Goal: Transaction & Acquisition: Purchase product/service

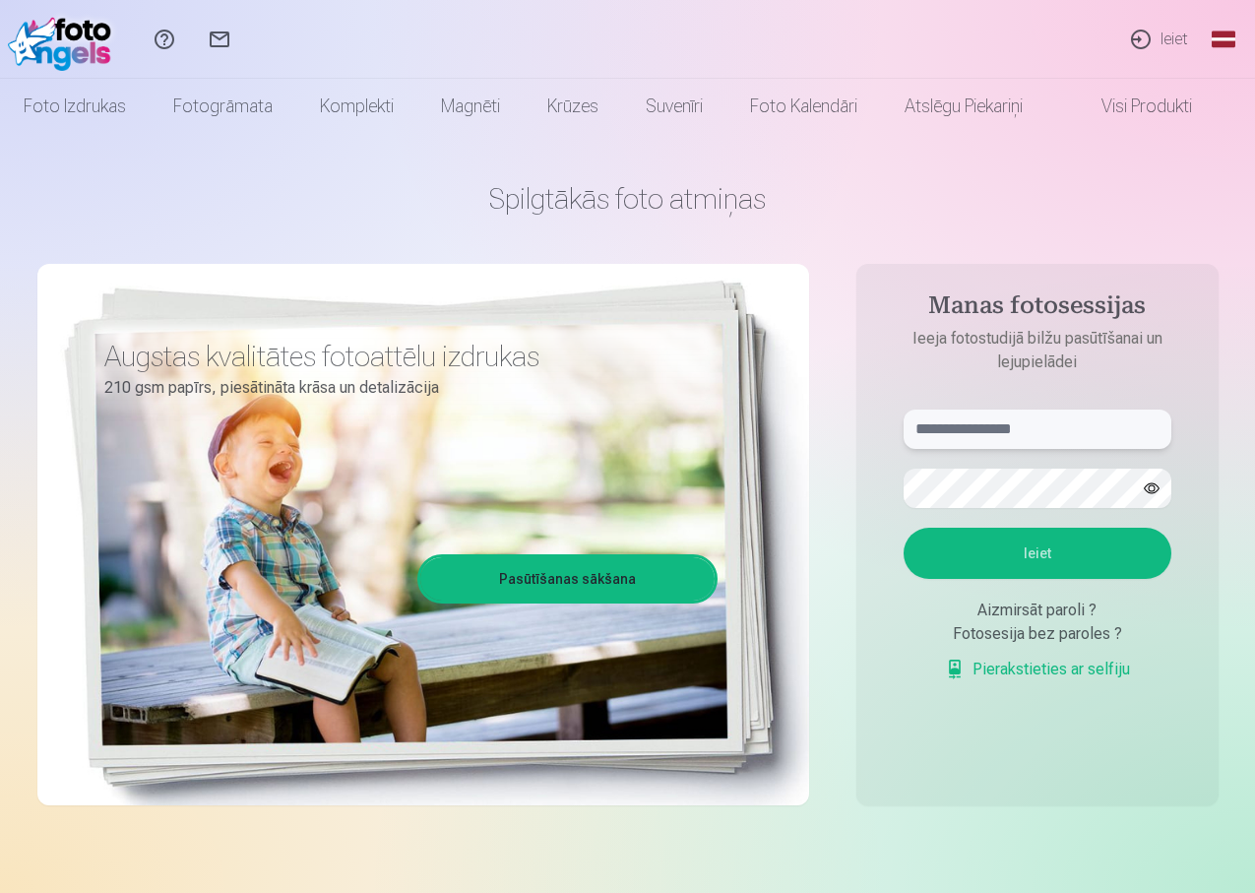
click at [967, 429] on input "text" at bounding box center [1038, 429] width 268 height 39
type input "**********"
click at [1120, 567] on button "Ieiet" at bounding box center [1038, 553] width 268 height 51
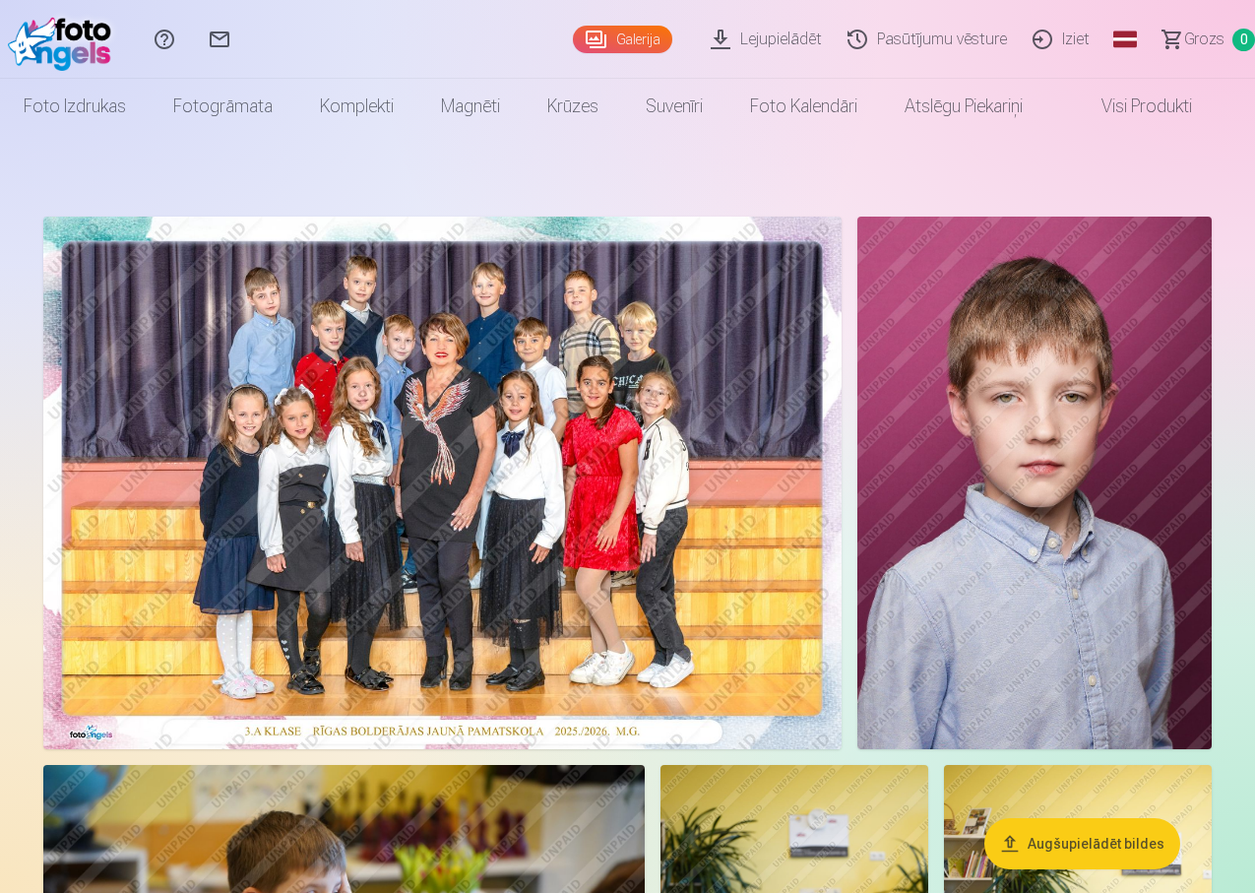
click at [394, 383] on img at bounding box center [442, 483] width 798 height 533
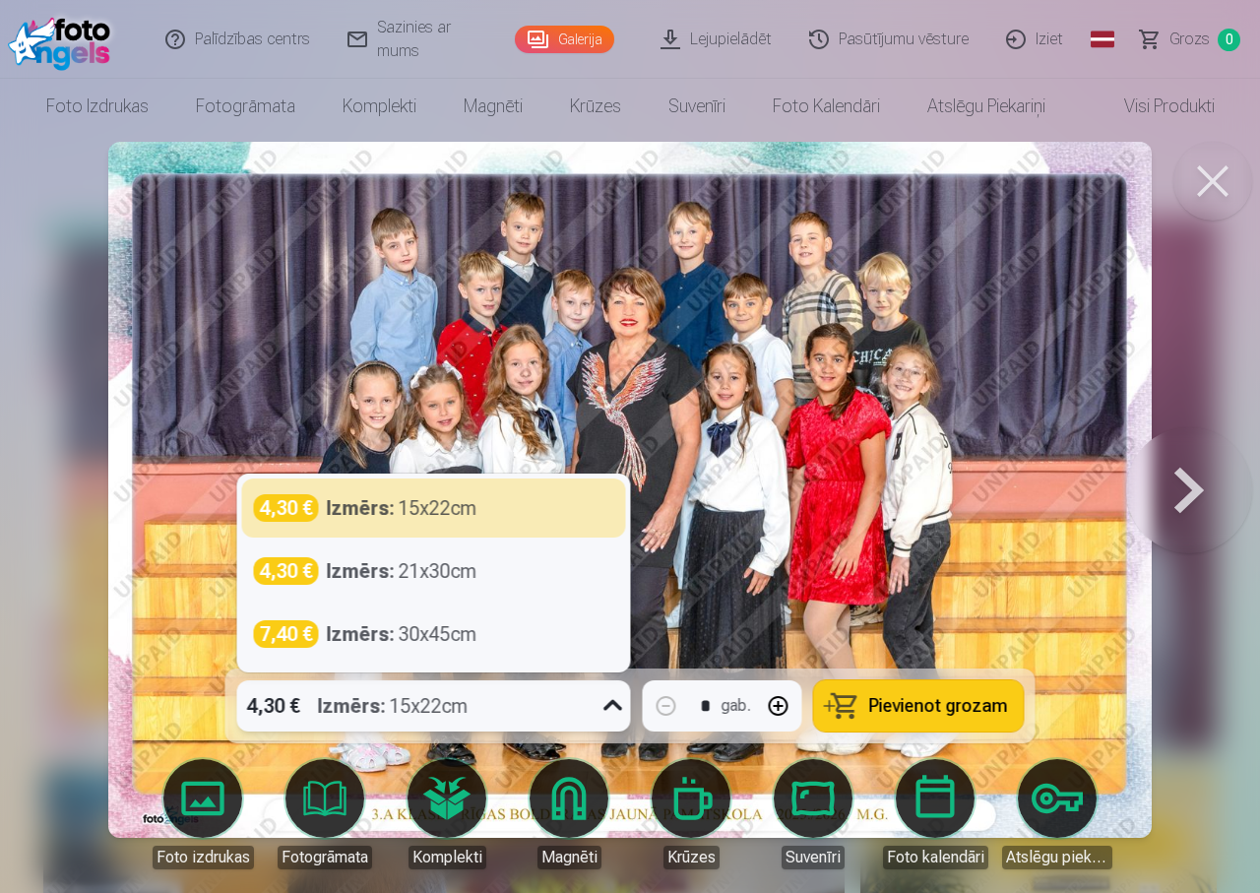
click at [614, 707] on icon at bounding box center [614, 706] width 32 height 32
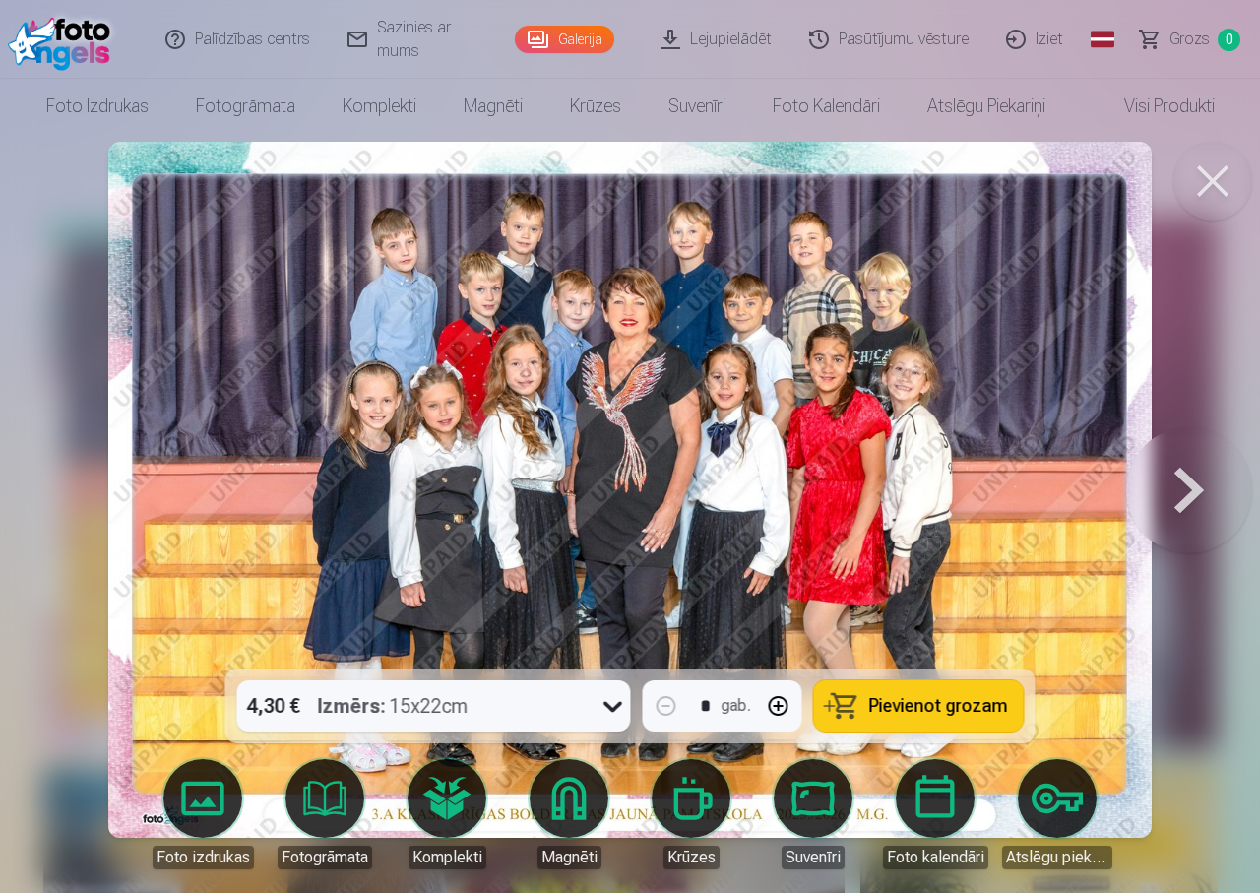
click at [591, 413] on img at bounding box center [630, 490] width 1044 height 696
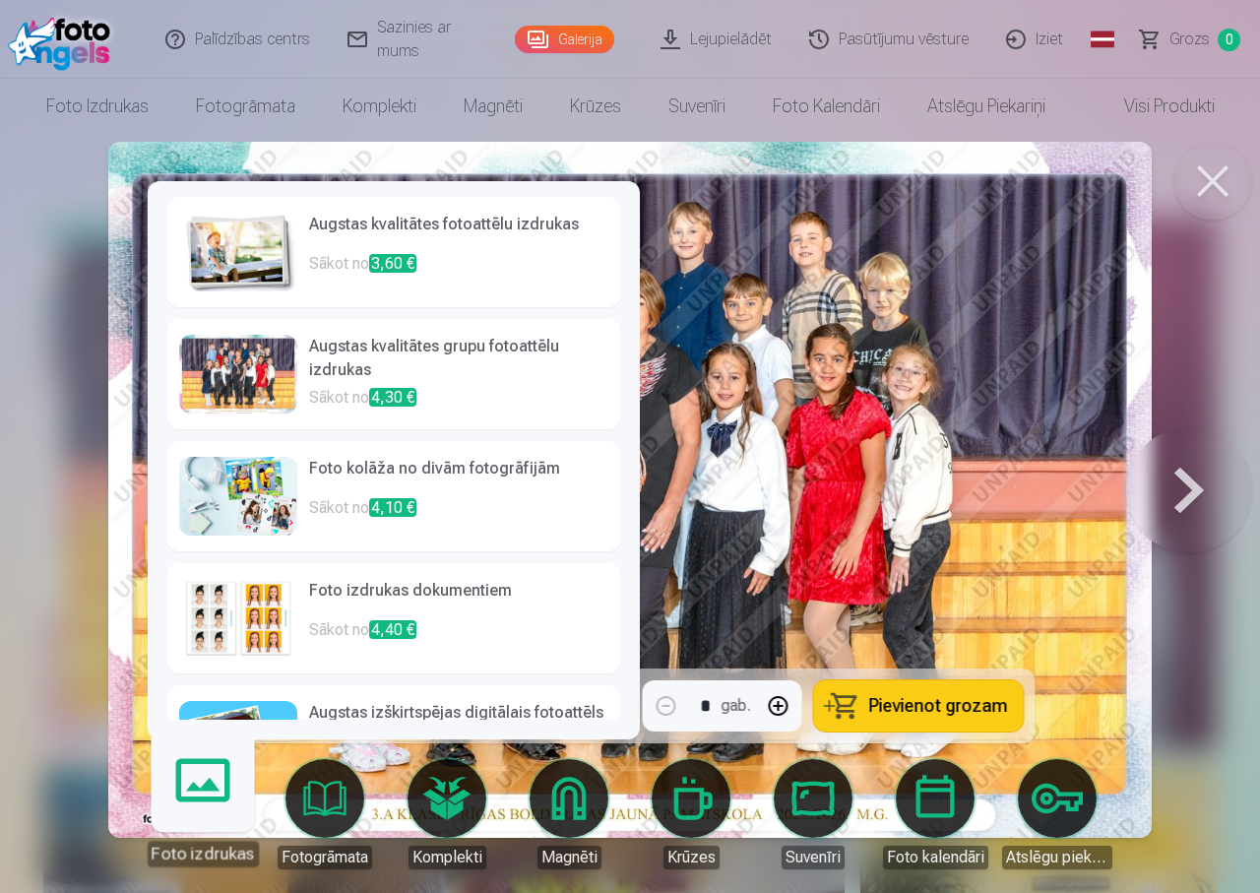
click at [242, 370] on div at bounding box center [238, 374] width 118 height 79
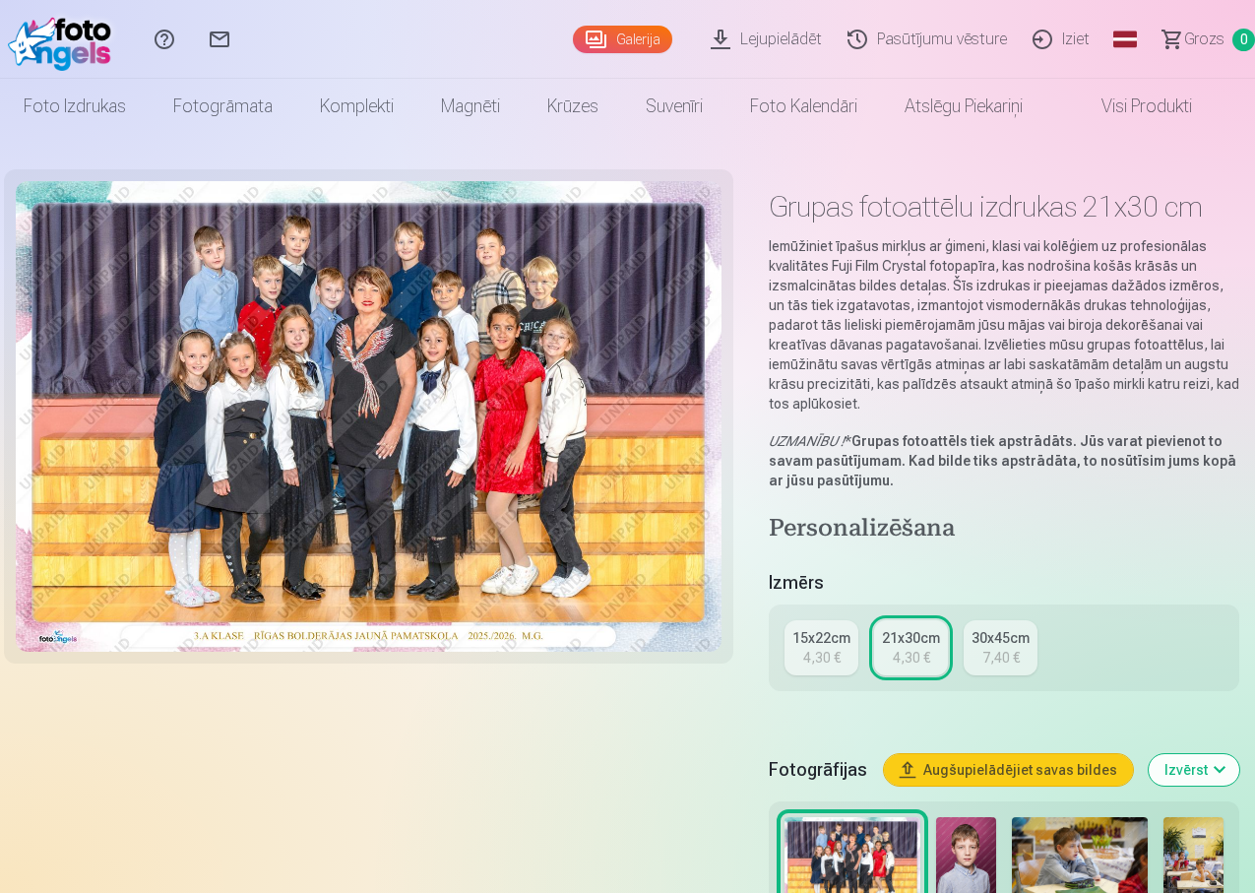
click at [501, 392] on img at bounding box center [369, 416] width 706 height 471
click at [1023, 632] on link "30x45cm 7,40 €" at bounding box center [1001, 647] width 74 height 55
click at [930, 648] on div "4,30 €" at bounding box center [911, 658] width 37 height 20
click at [846, 628] on div "15x22cm" at bounding box center [822, 638] width 58 height 20
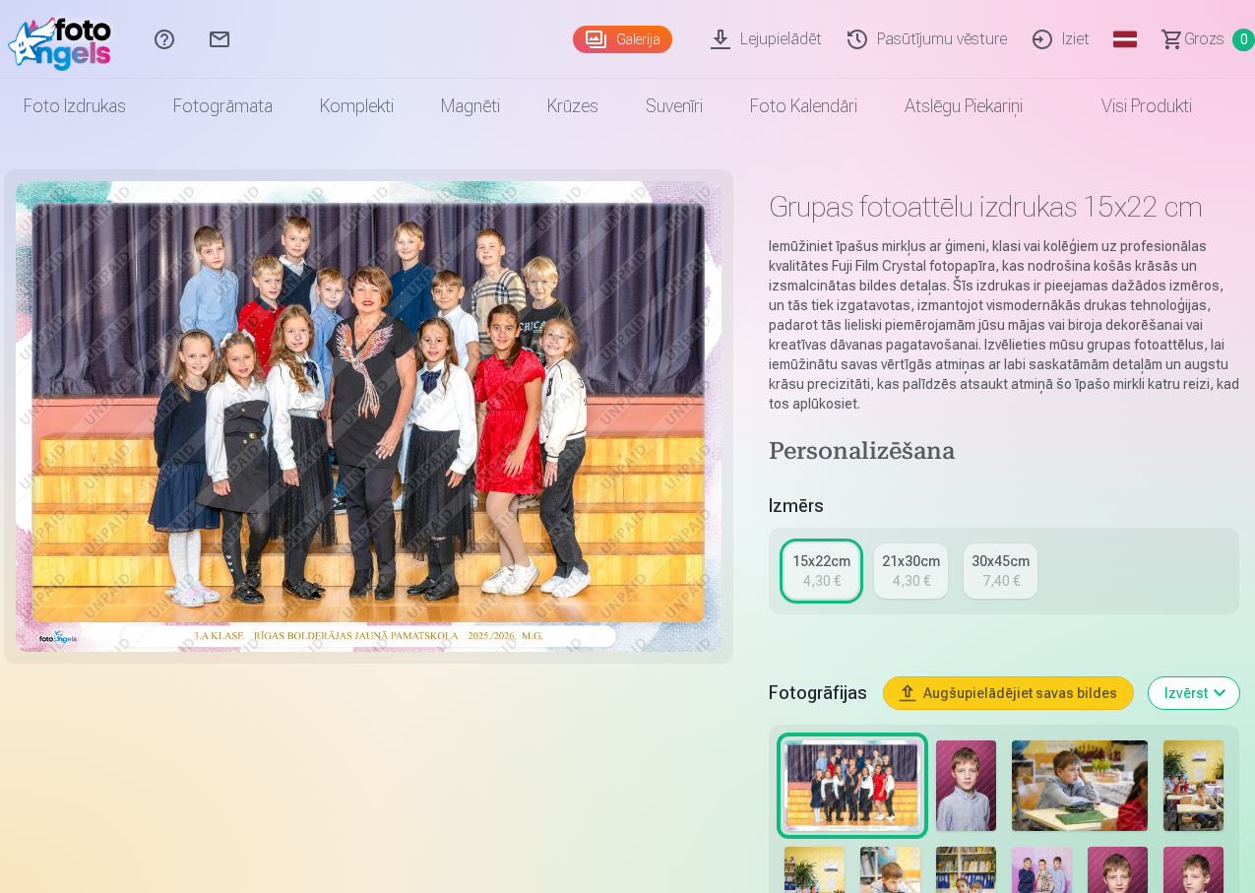
click at [1064, 677] on button "Augšupielādējiet savas bildes" at bounding box center [1008, 693] width 249 height 32
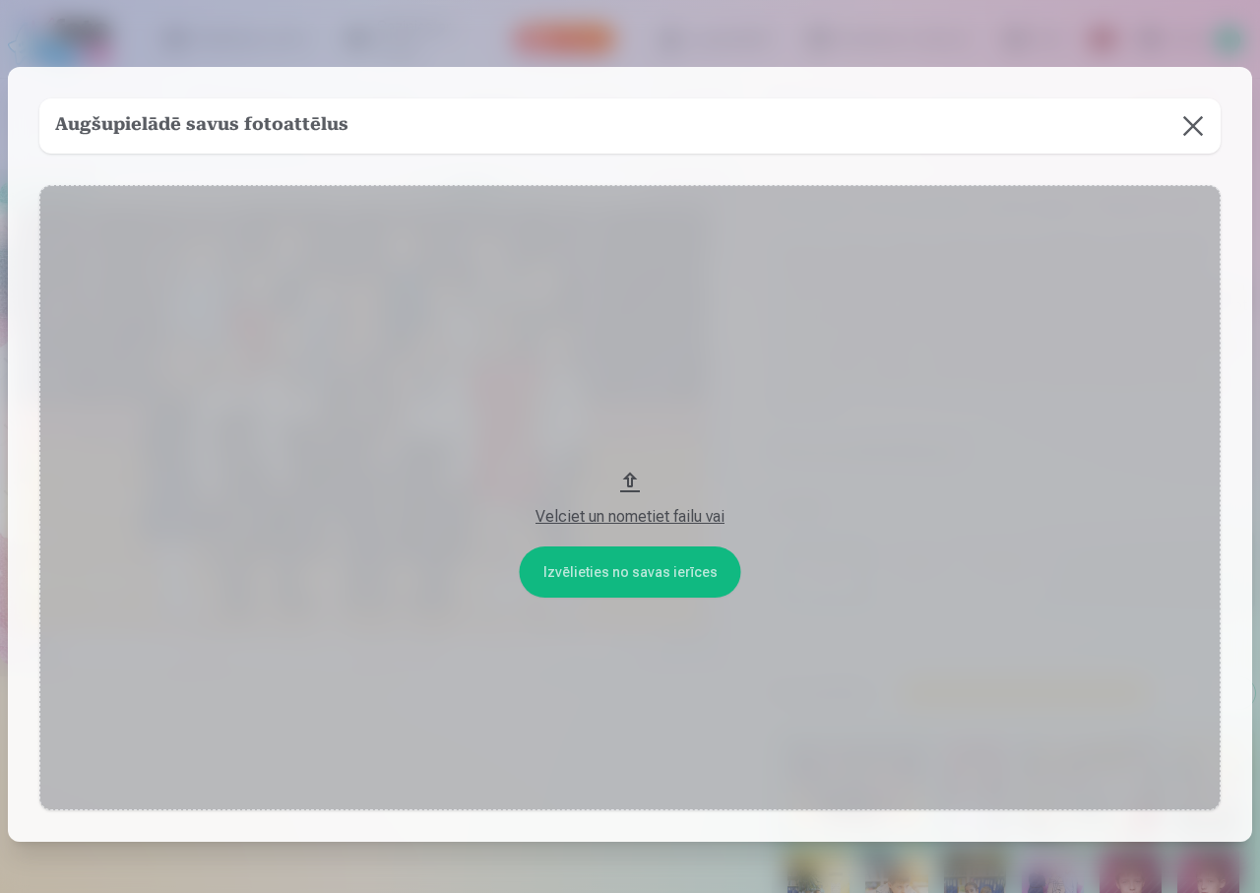
click at [1185, 127] on button at bounding box center [1193, 125] width 55 height 55
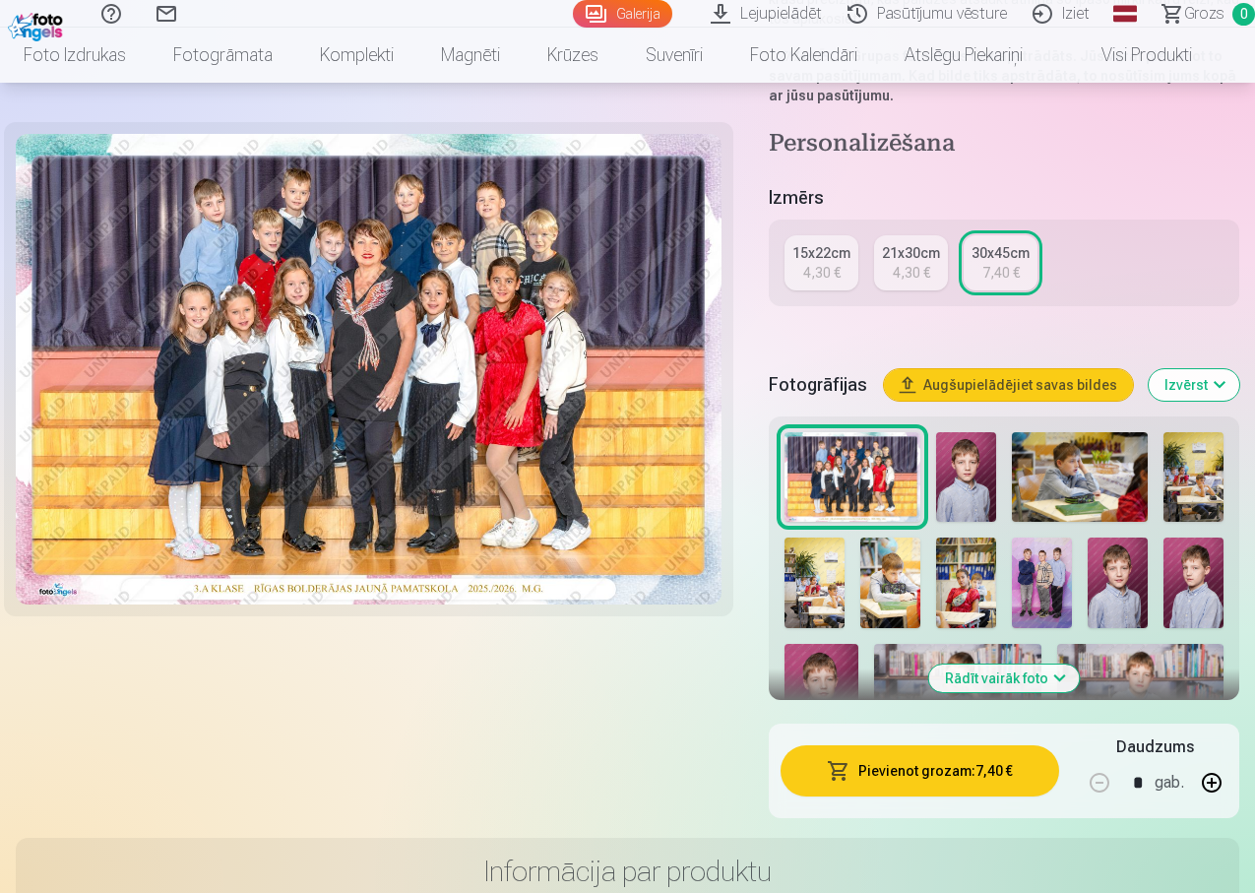
scroll to position [394, 0]
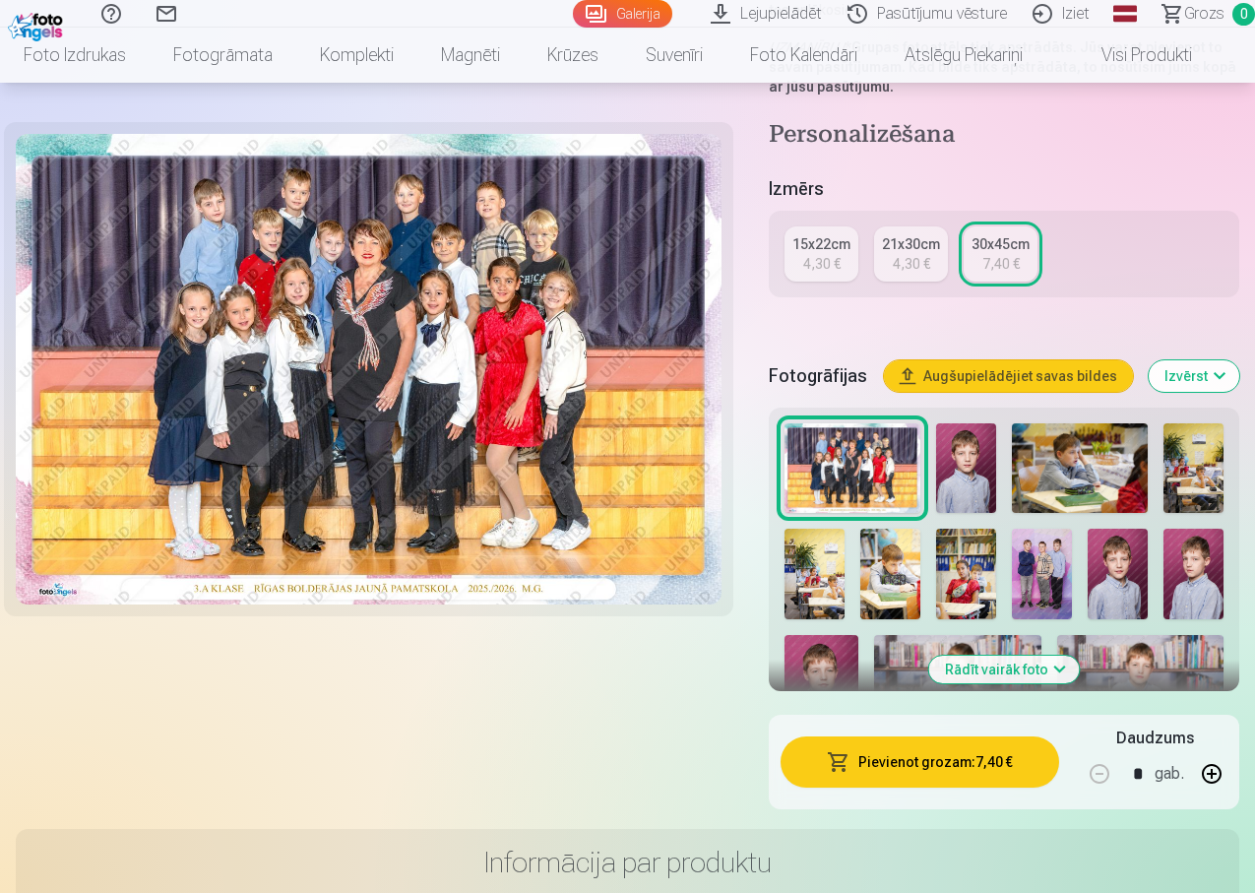
click at [1236, 361] on button "Izvērst" at bounding box center [1194, 376] width 91 height 32
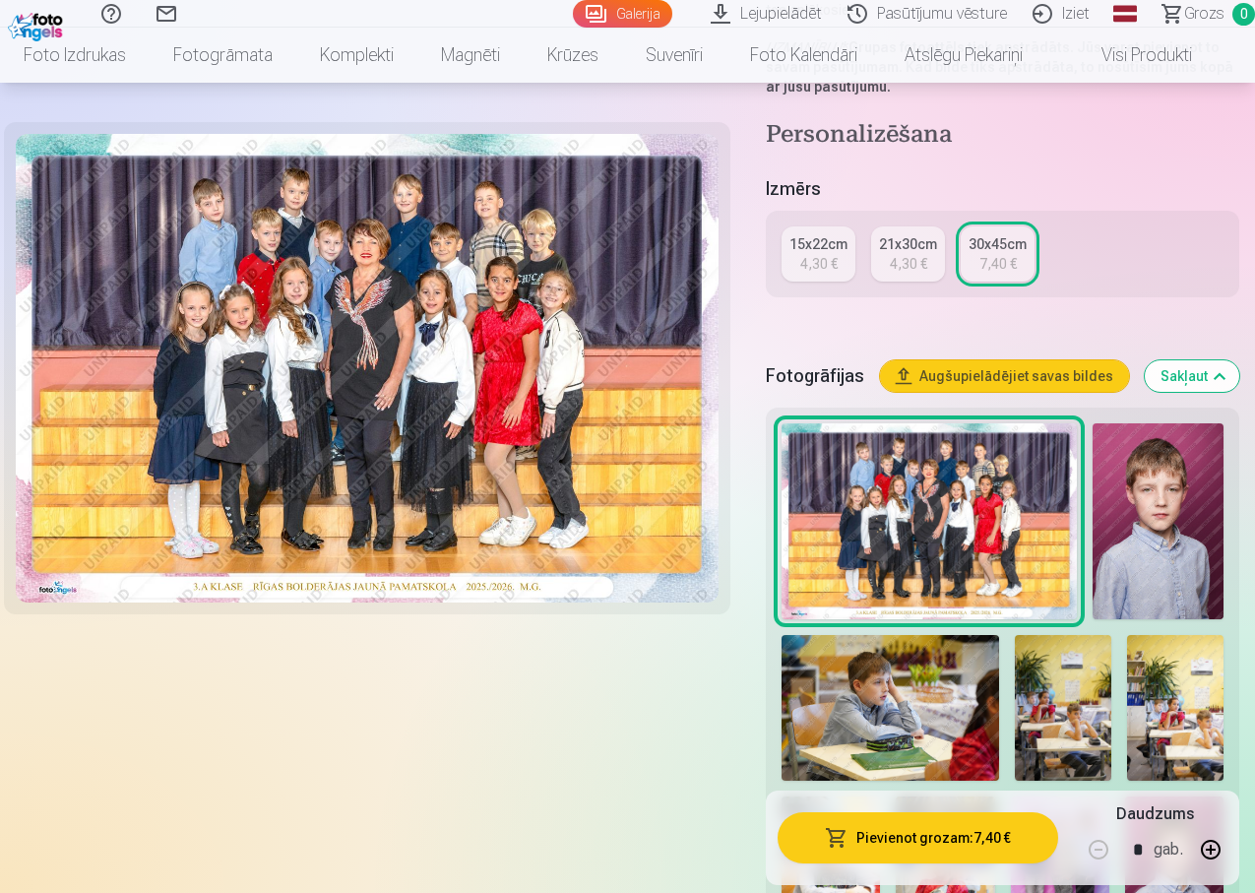
click at [995, 487] on img at bounding box center [929, 521] width 295 height 197
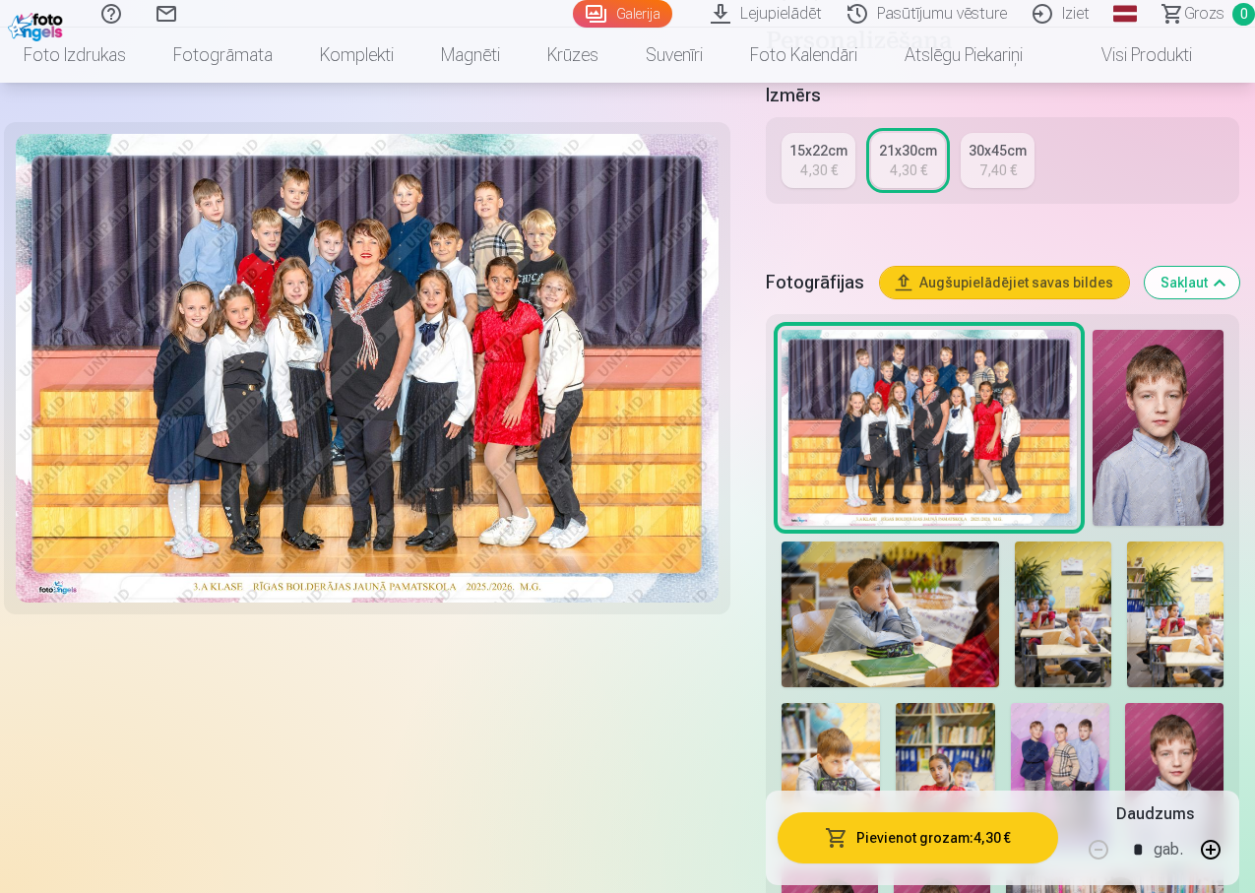
scroll to position [492, 0]
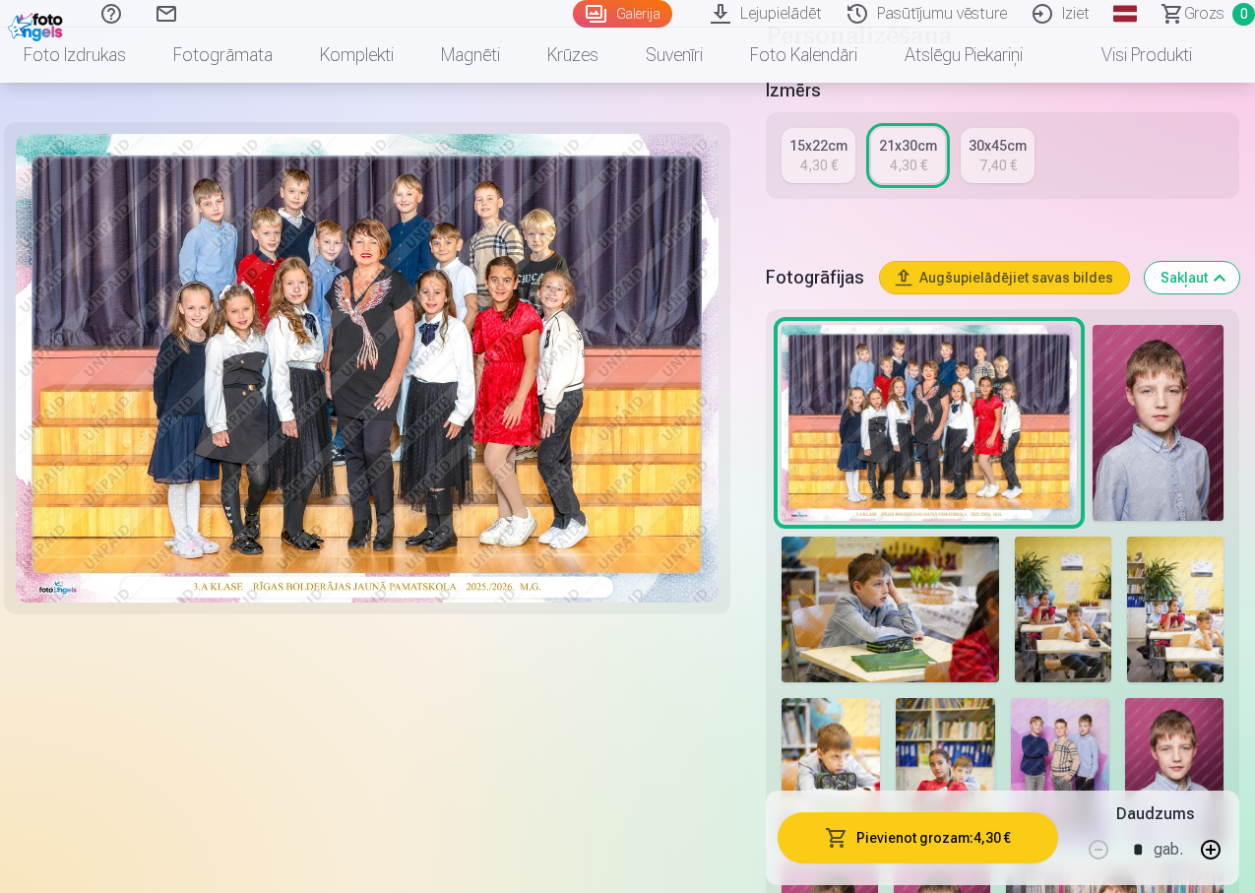
click at [1179, 413] on img at bounding box center [1158, 423] width 131 height 197
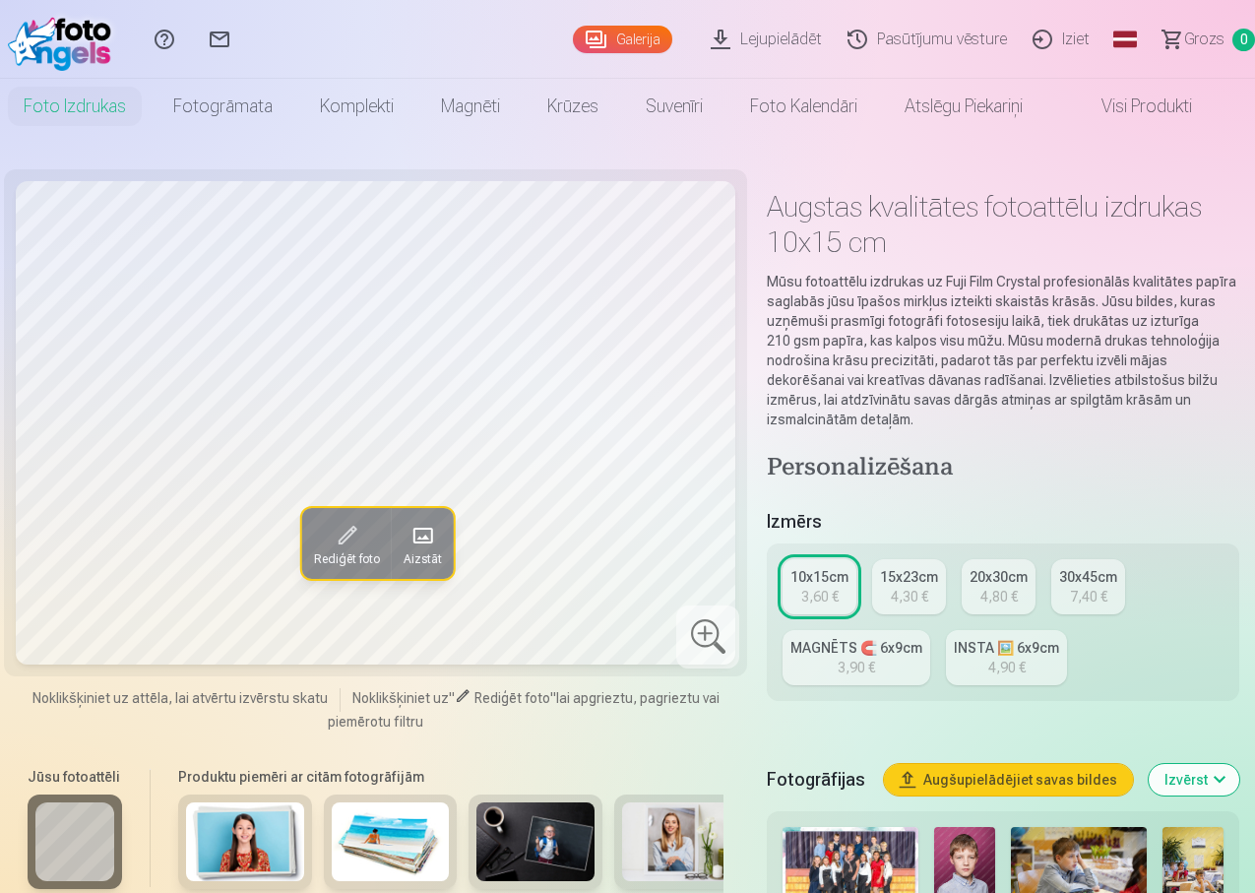
click at [1067, 567] on div "30x45cm" at bounding box center [1088, 577] width 58 height 20
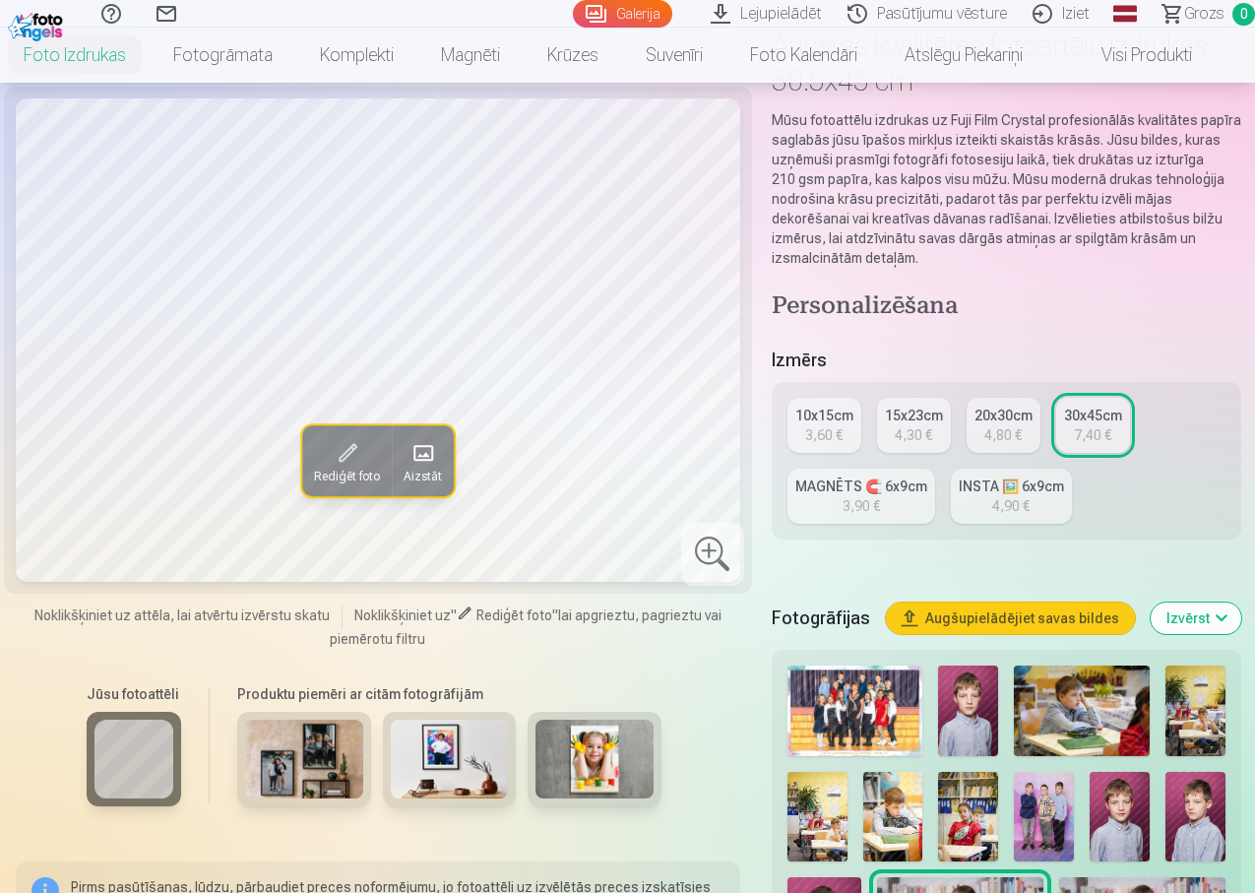
scroll to position [197, 0]
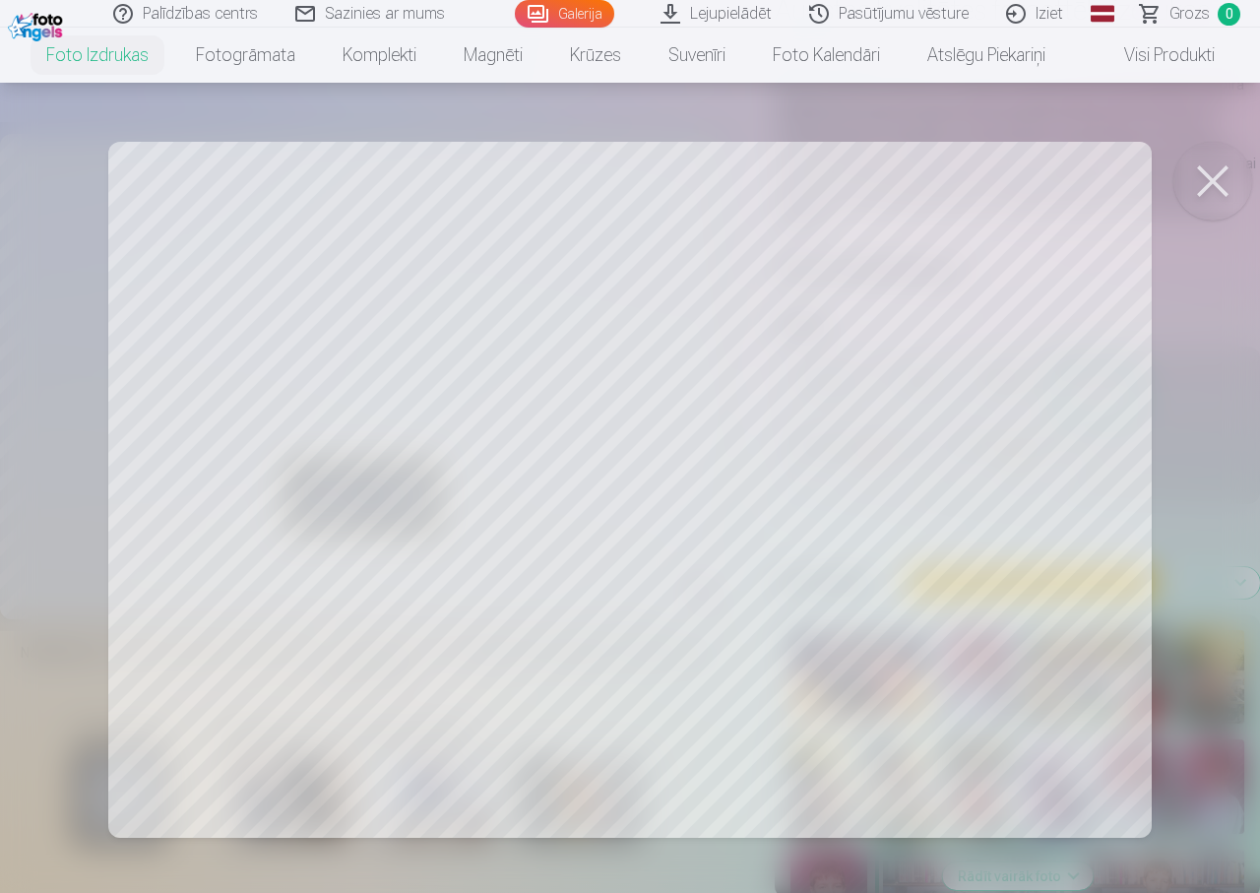
click at [1222, 187] on button at bounding box center [1213, 181] width 79 height 79
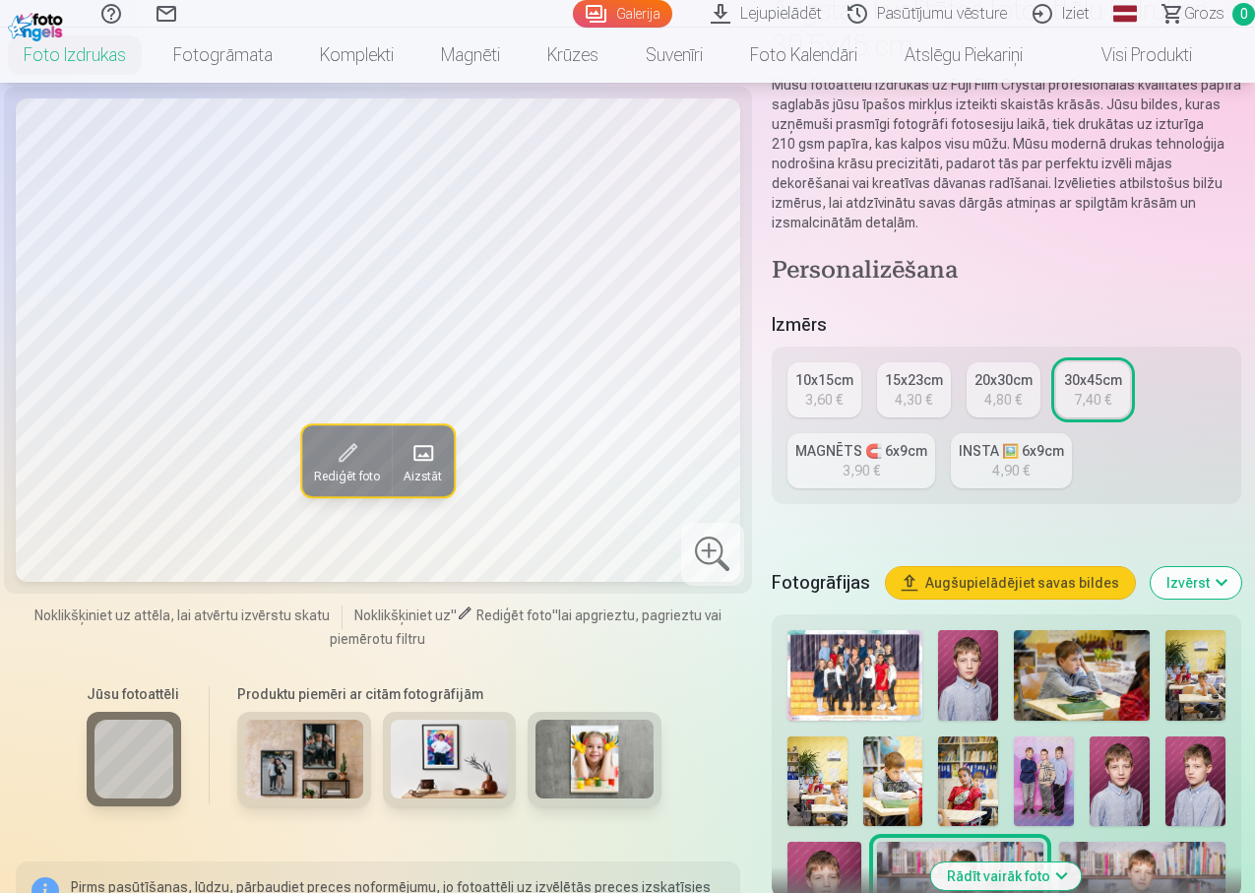
scroll to position [295, 0]
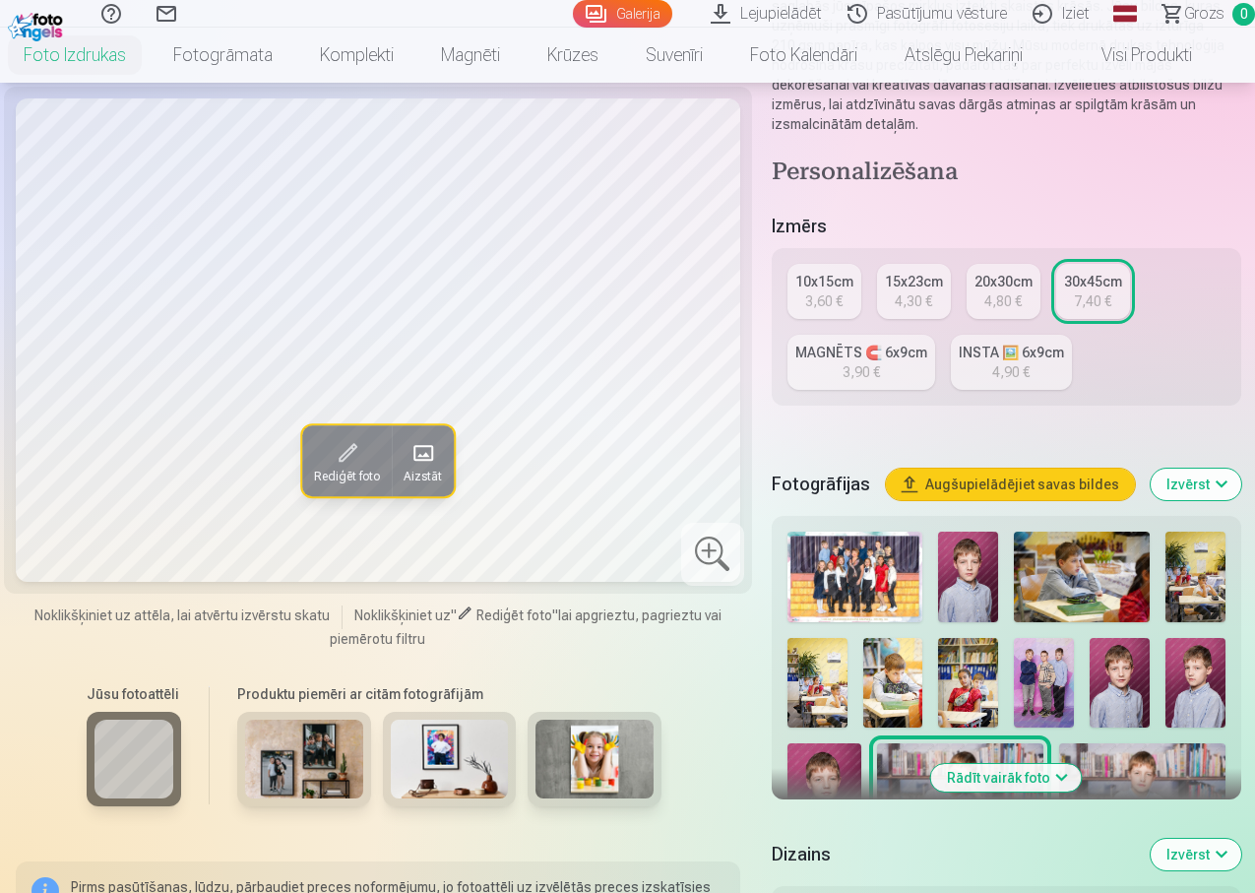
click at [884, 550] on img at bounding box center [855, 577] width 135 height 91
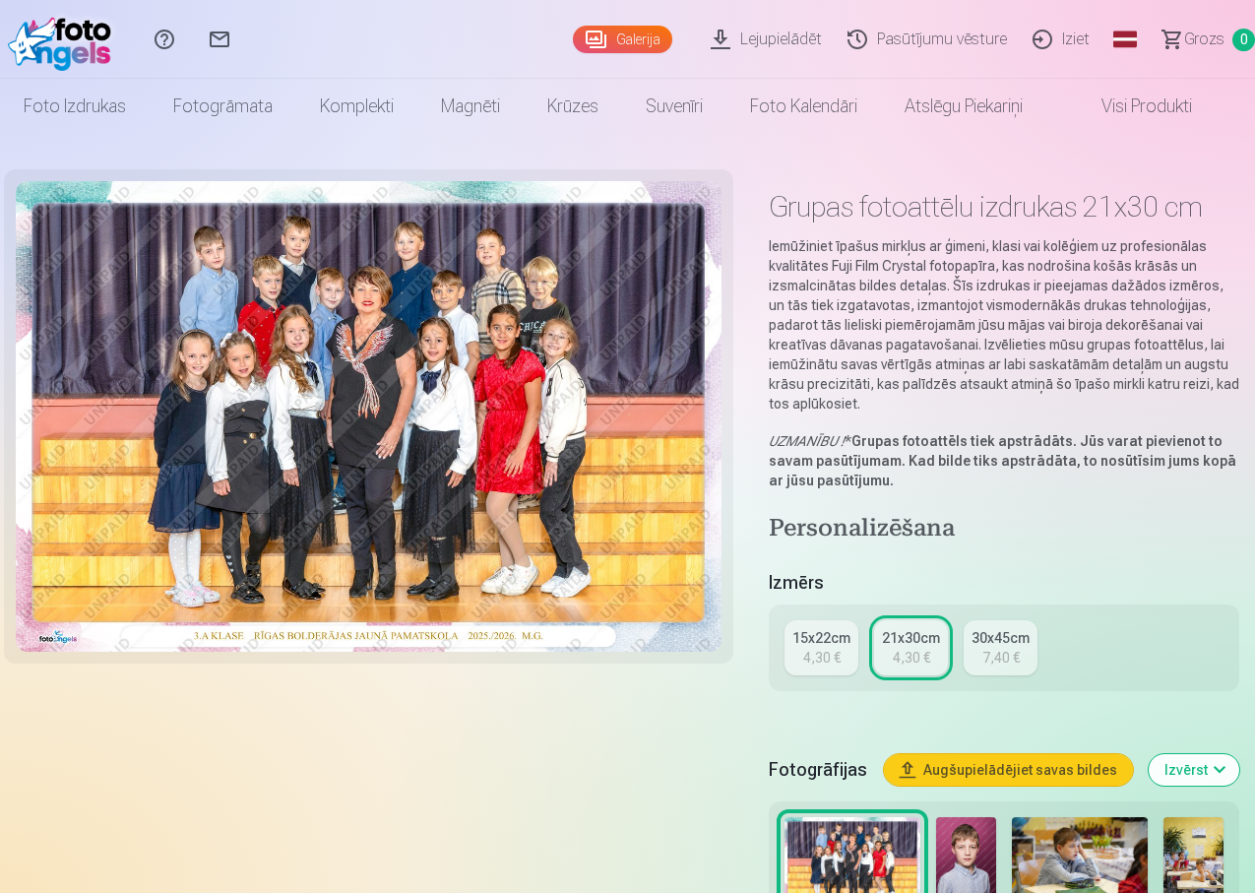
click at [528, 514] on img at bounding box center [369, 416] width 706 height 471
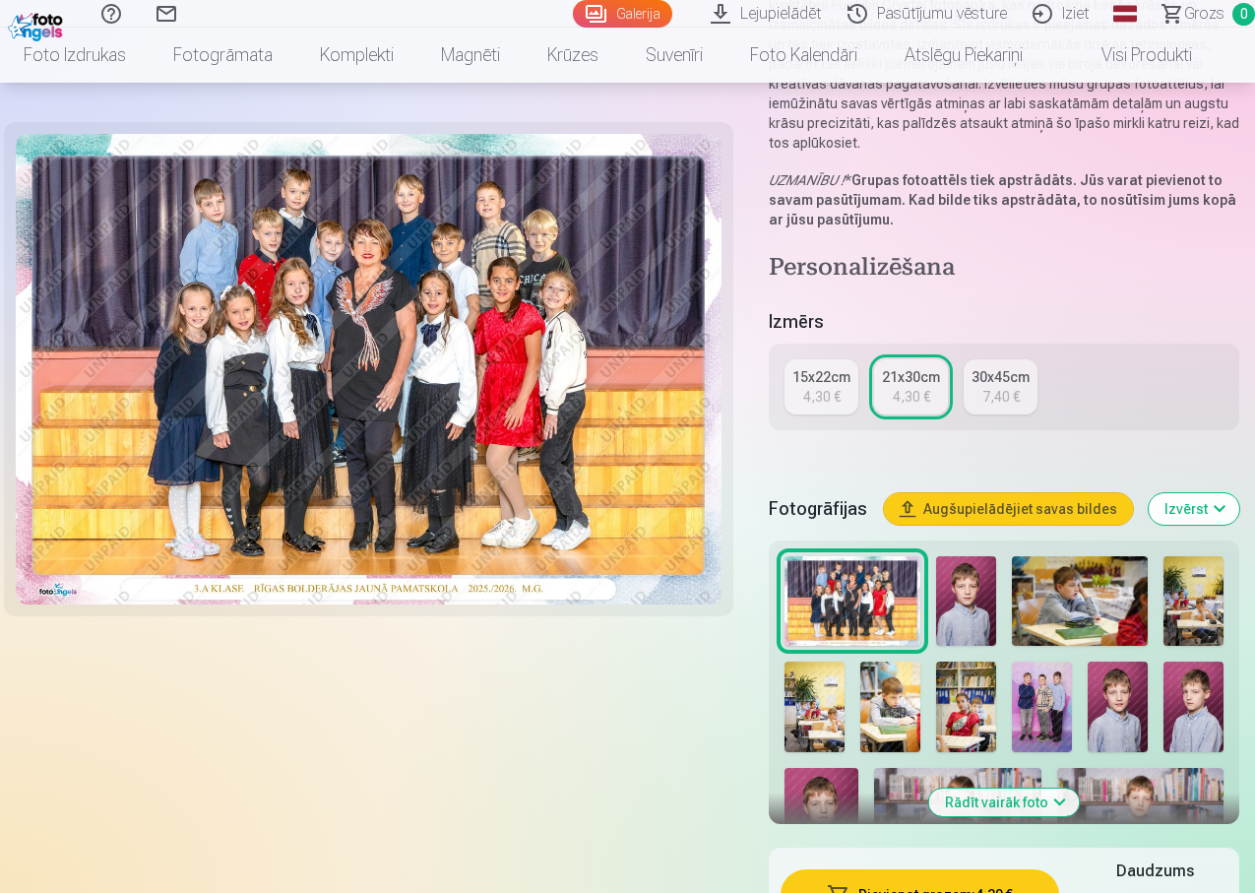
scroll to position [295, 0]
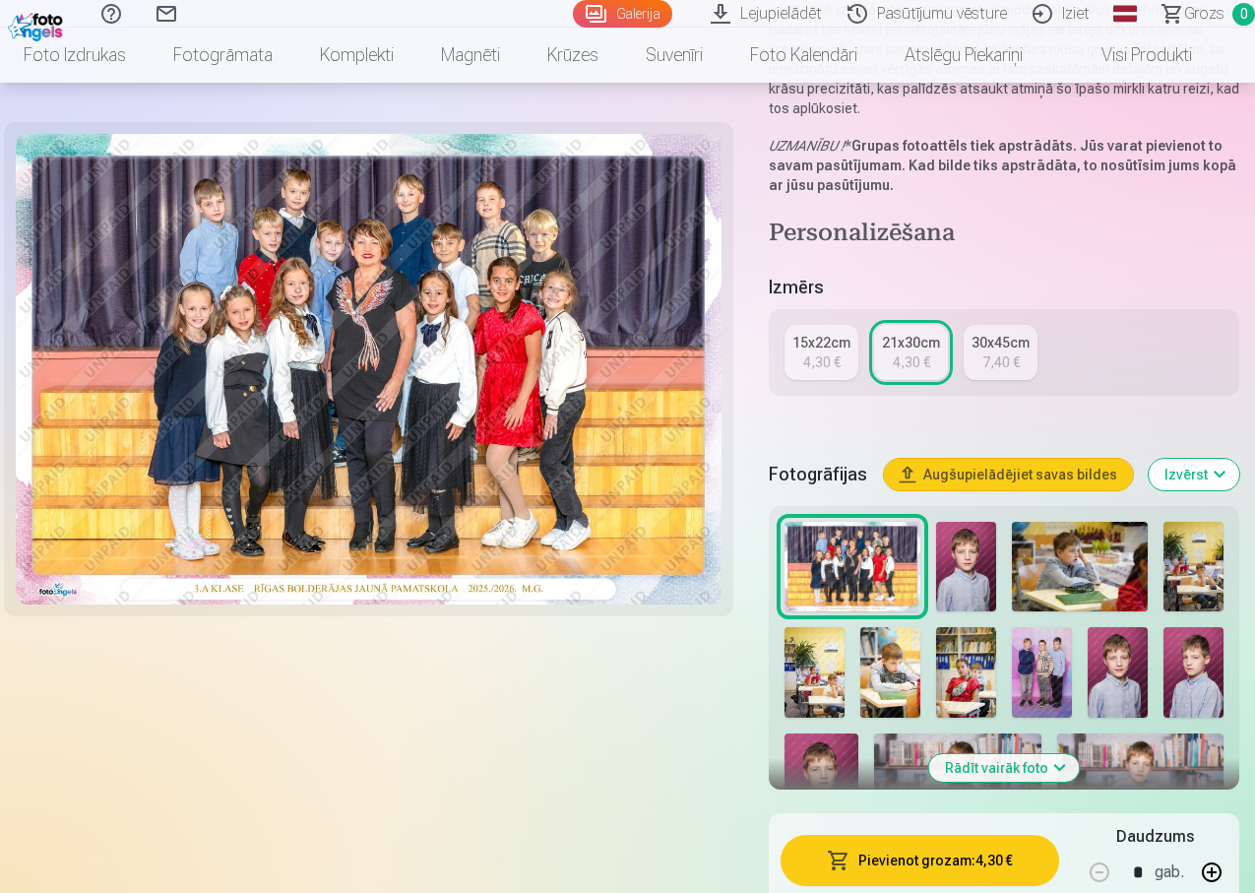
click at [982, 545] on img at bounding box center [966, 567] width 60 height 91
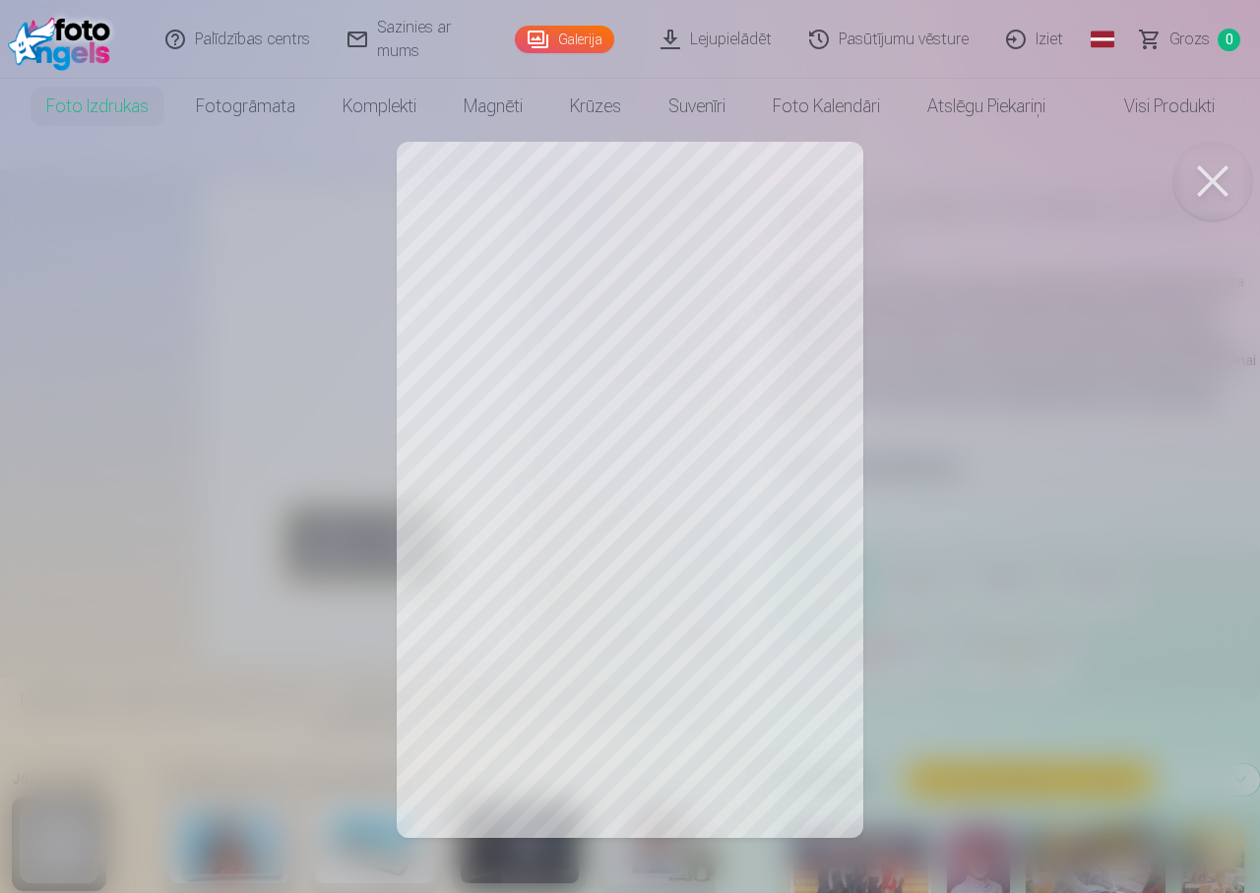
click at [1228, 175] on button at bounding box center [1213, 181] width 79 height 79
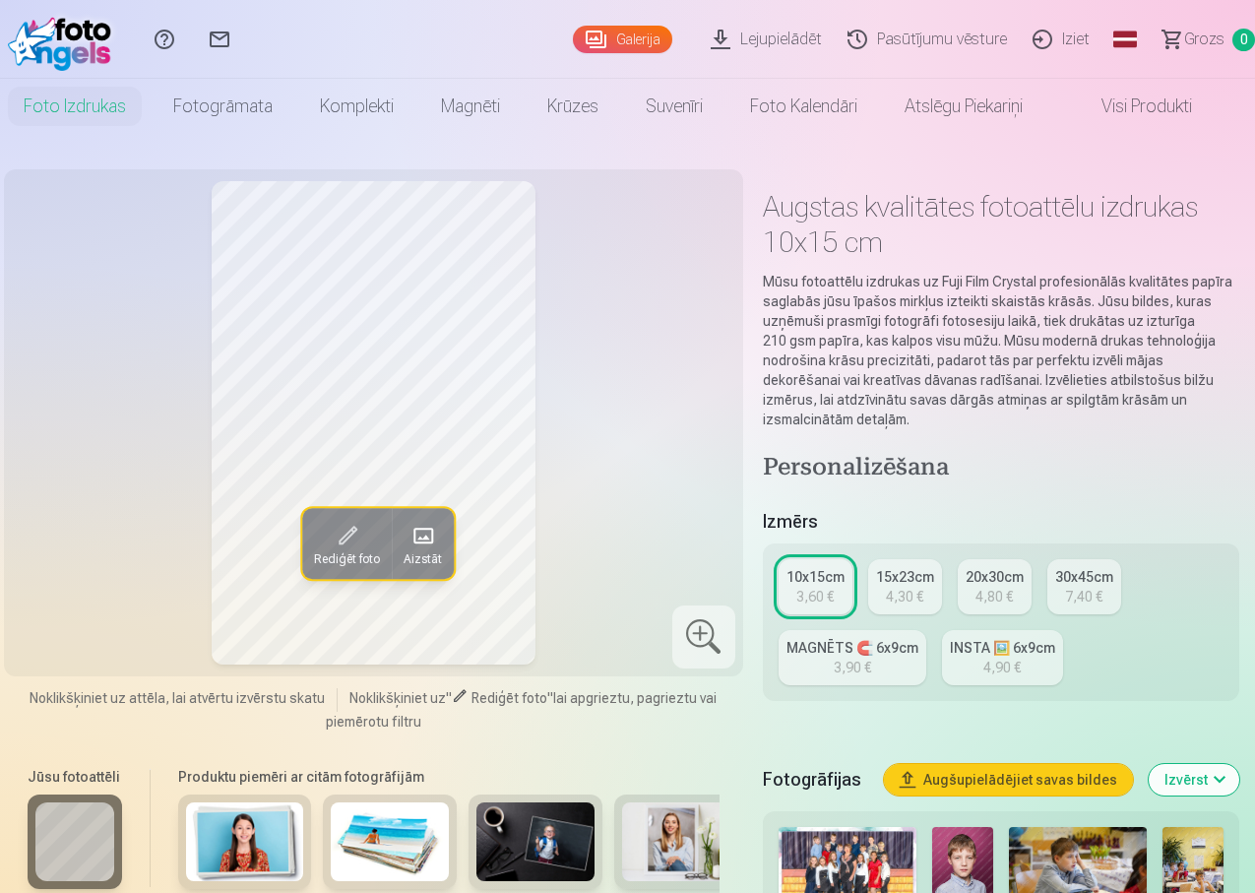
click at [1072, 567] on div "30x45cm" at bounding box center [1084, 577] width 58 height 20
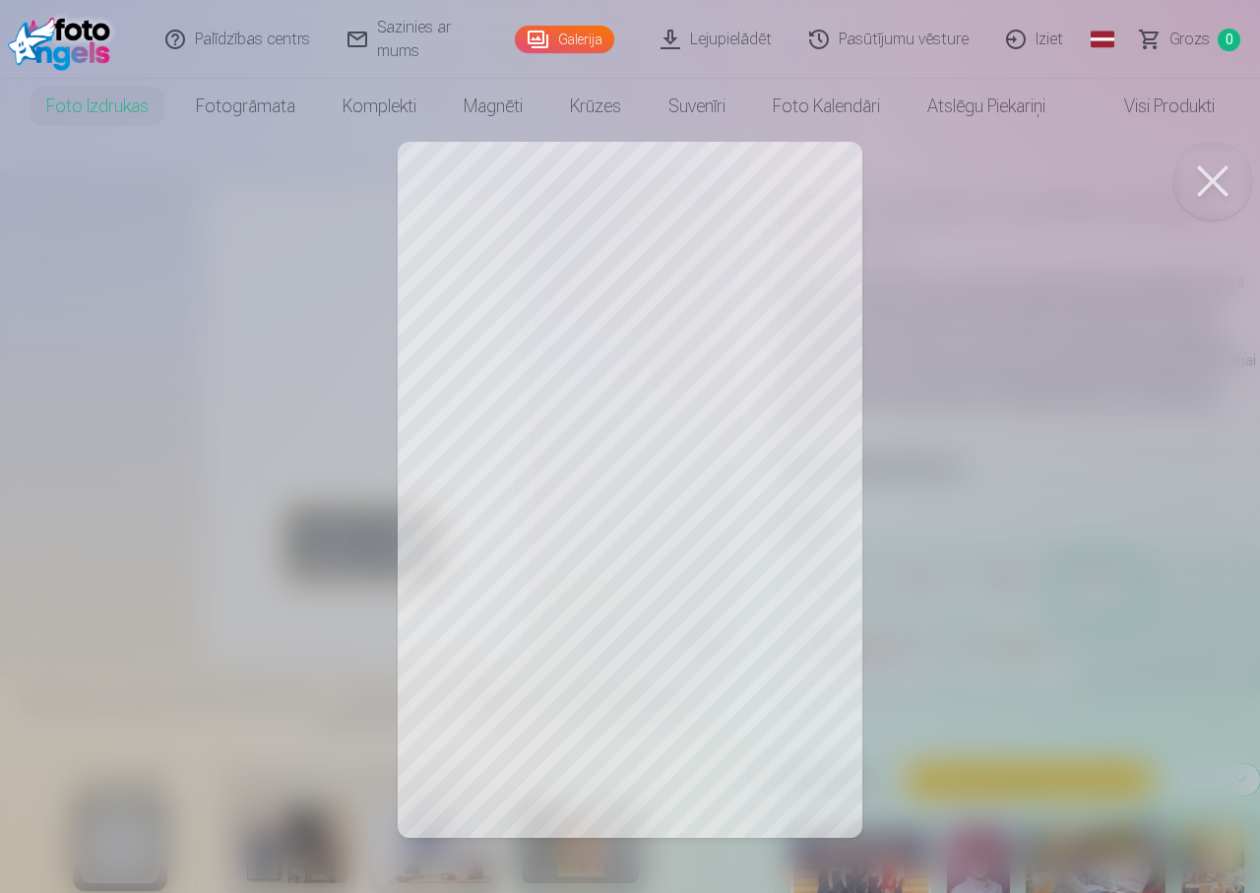
click at [243, 283] on div at bounding box center [630, 446] width 1260 height 893
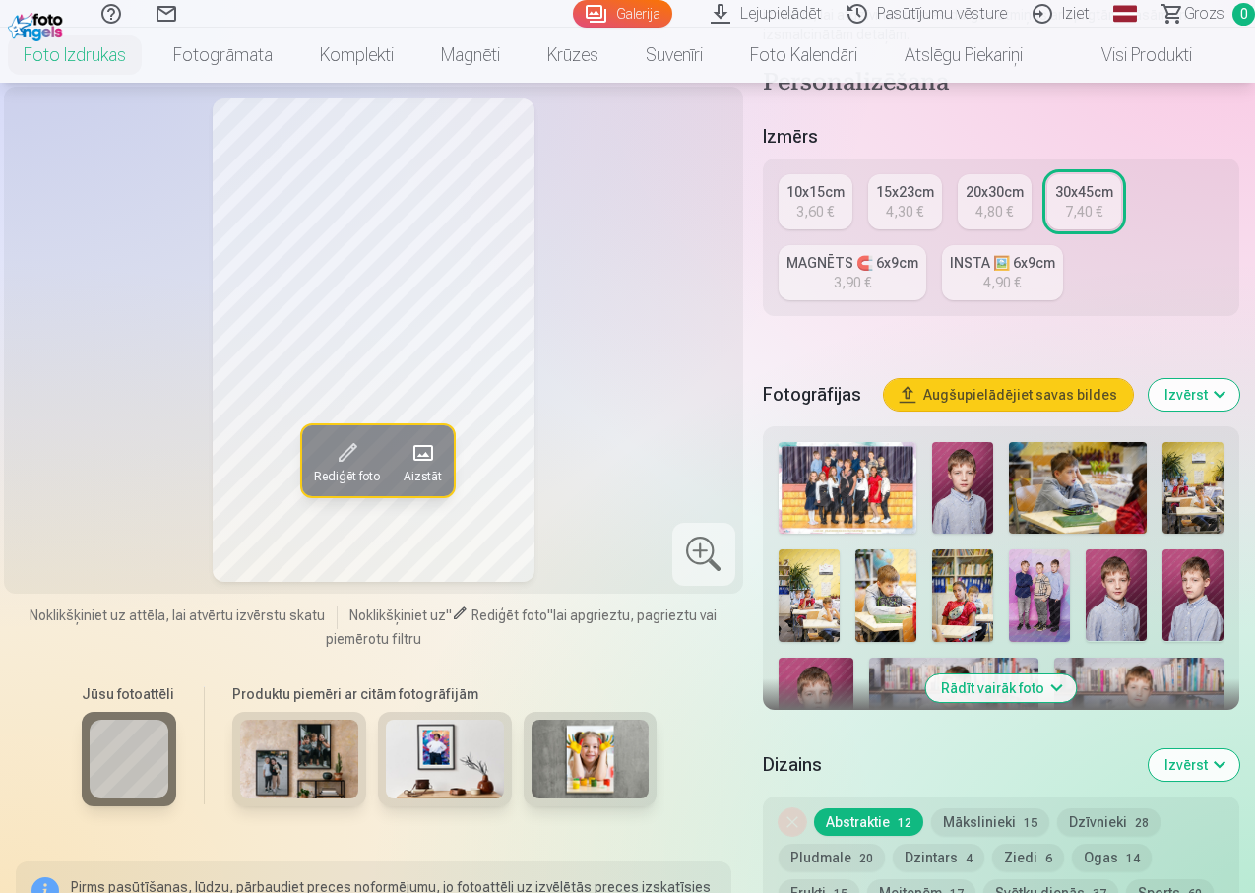
scroll to position [492, 0]
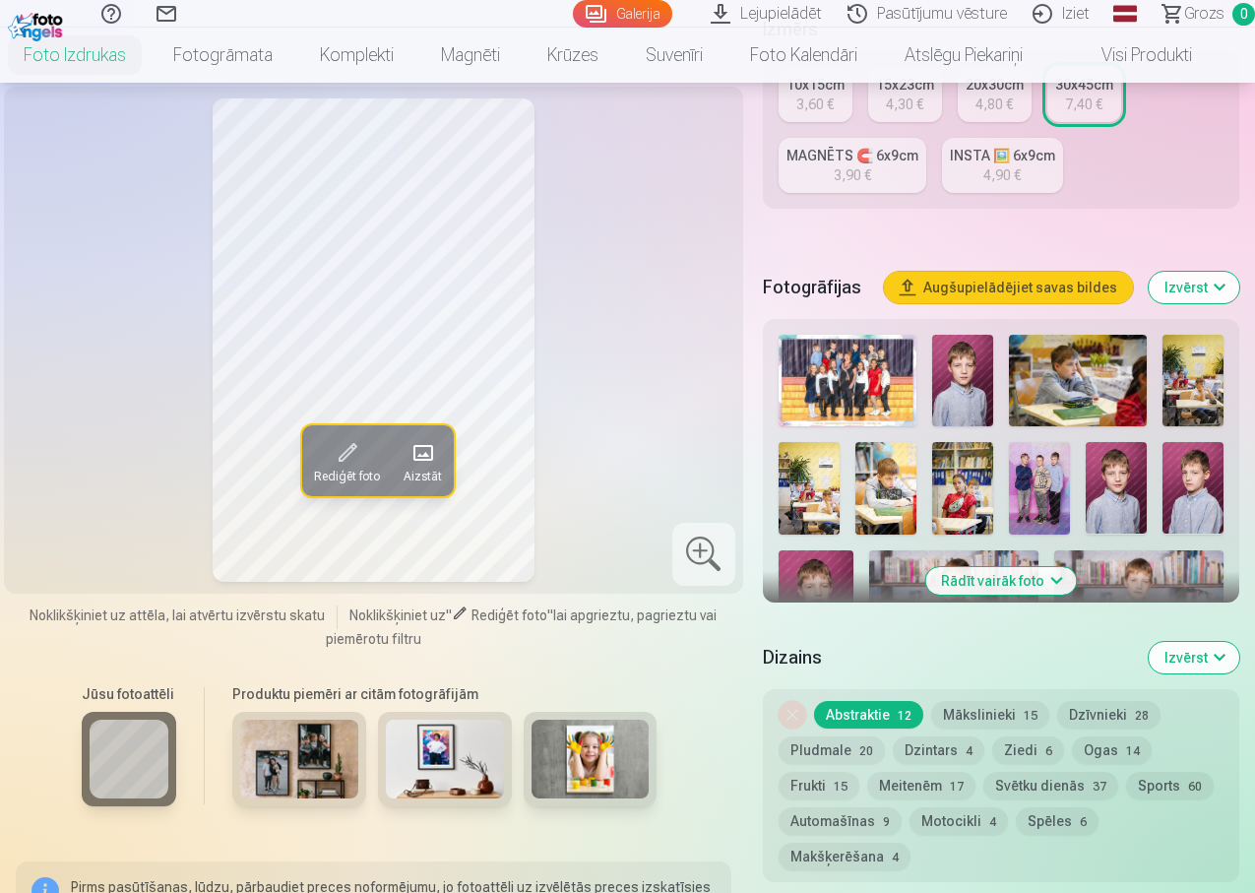
click at [981, 374] on img at bounding box center [962, 381] width 61 height 92
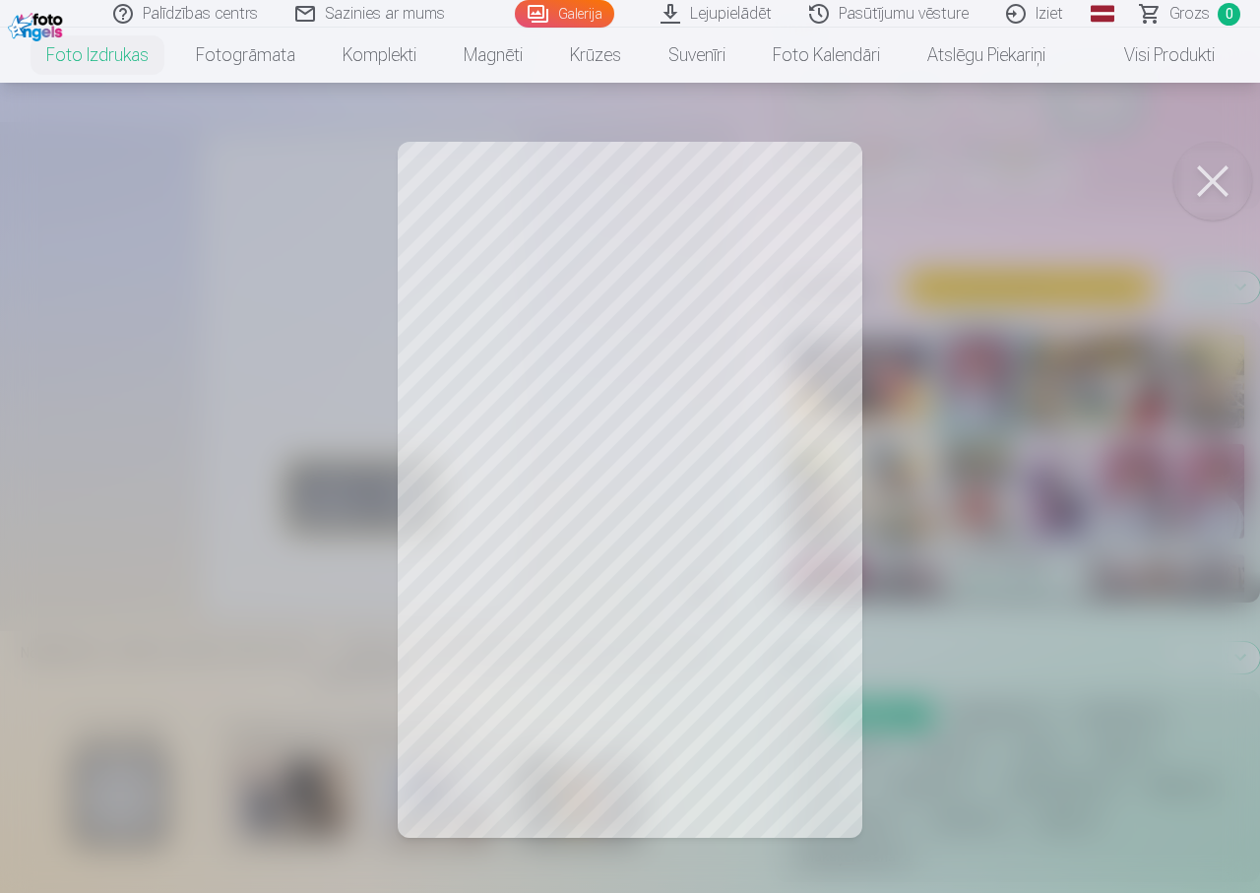
click at [772, 528] on div at bounding box center [630, 446] width 1260 height 893
click at [1220, 182] on button at bounding box center [1213, 181] width 79 height 79
